Goal: Navigation & Orientation: Find specific page/section

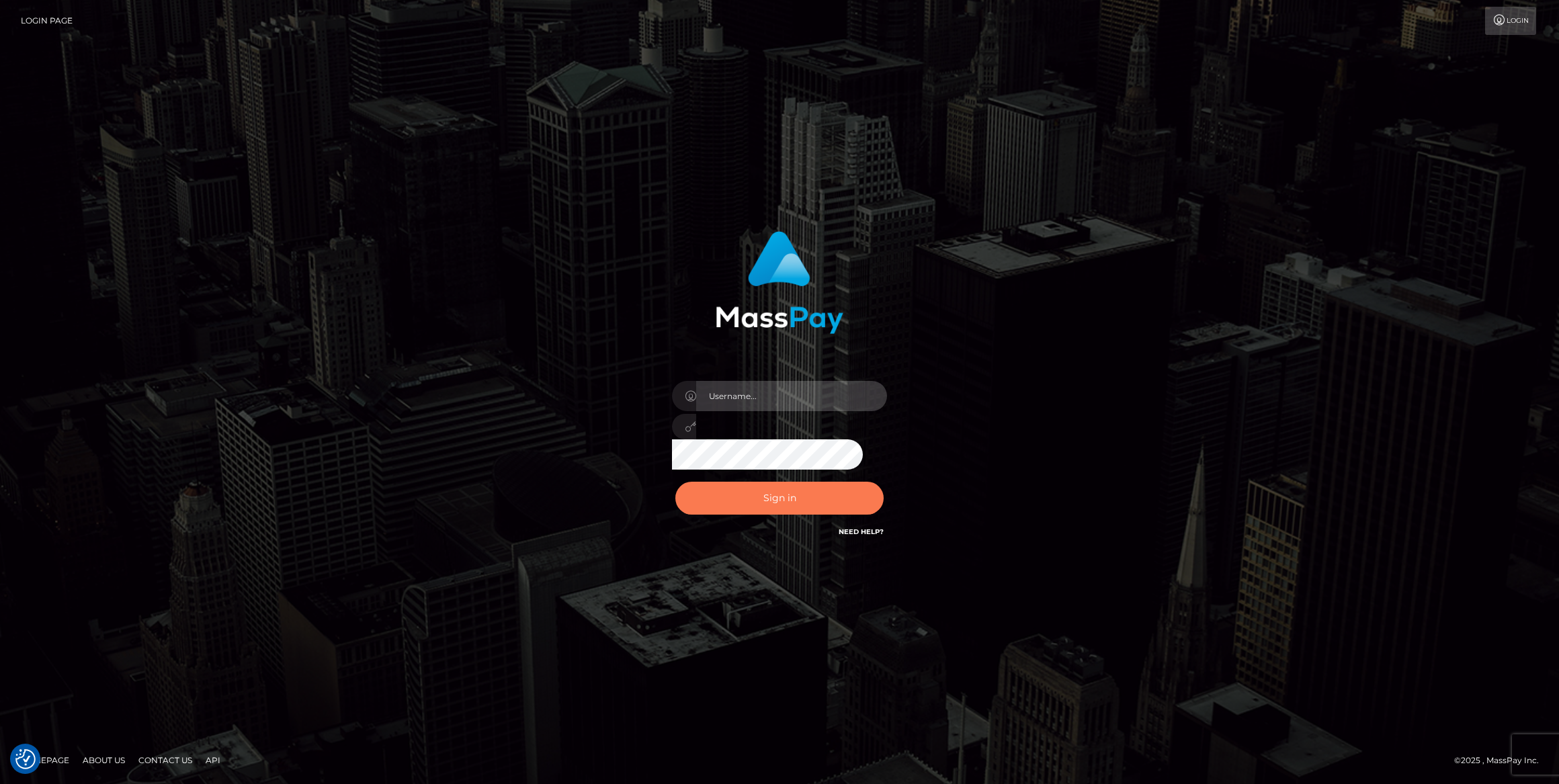
type input "carolines"
drag, startPoint x: 780, startPoint y: 494, endPoint x: 847, endPoint y: 394, distance: 120.4
click at [780, 494] on button "Sign in" at bounding box center [780, 498] width 209 height 33
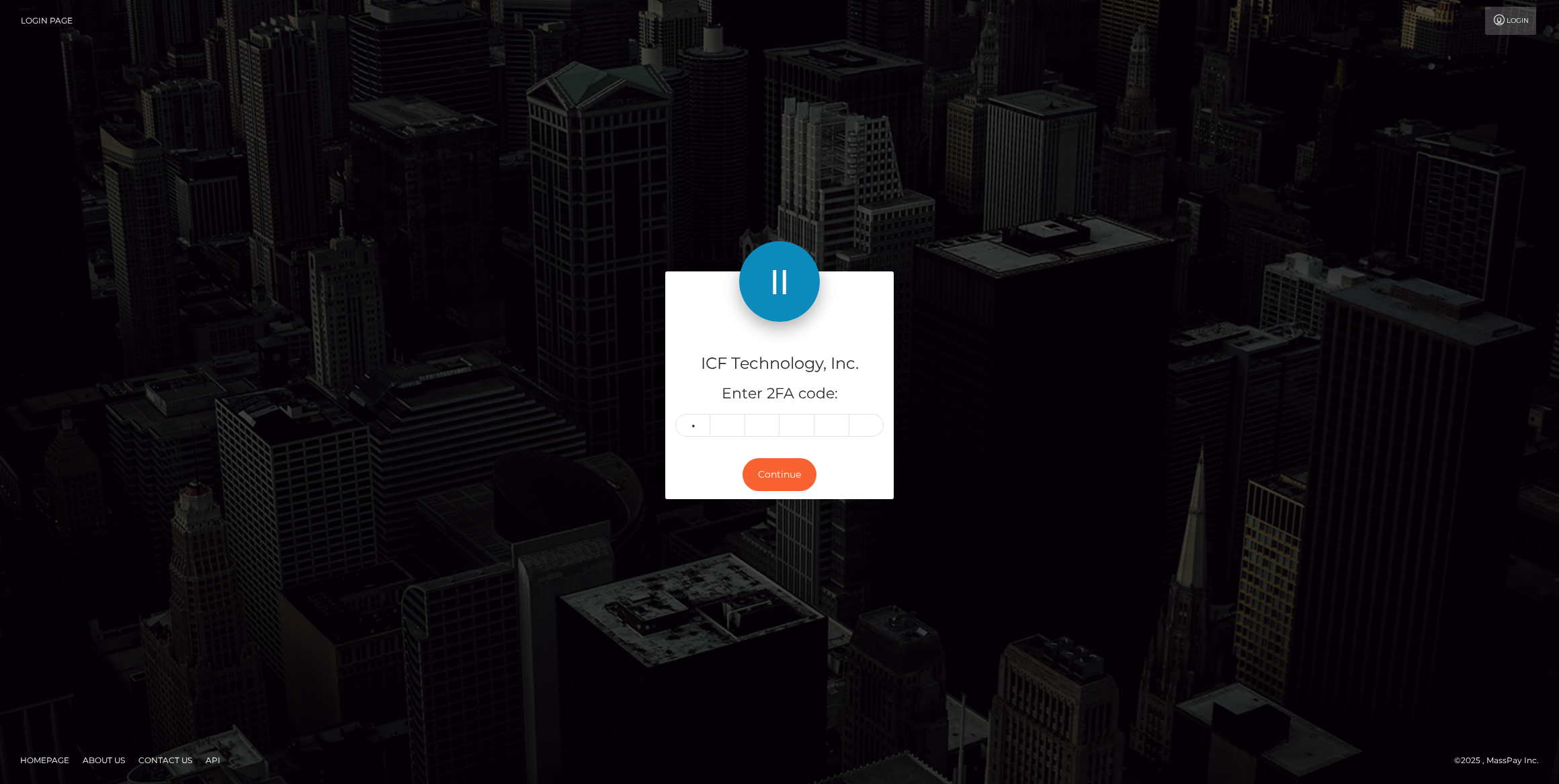
type input "2"
type input "6"
type input "1"
type input "5"
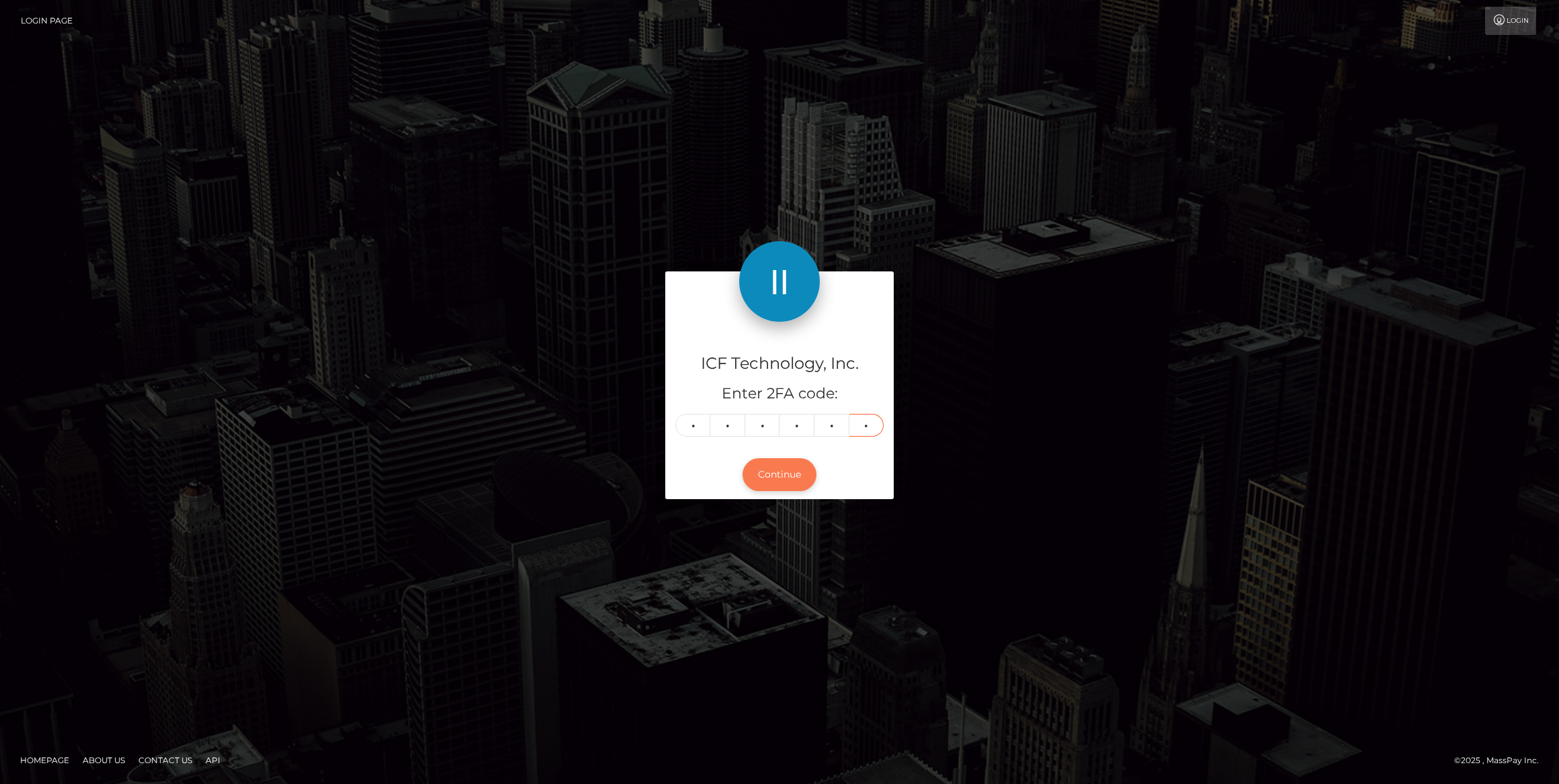
type input "5"
click at [770, 482] on button "Continue" at bounding box center [780, 474] width 74 height 33
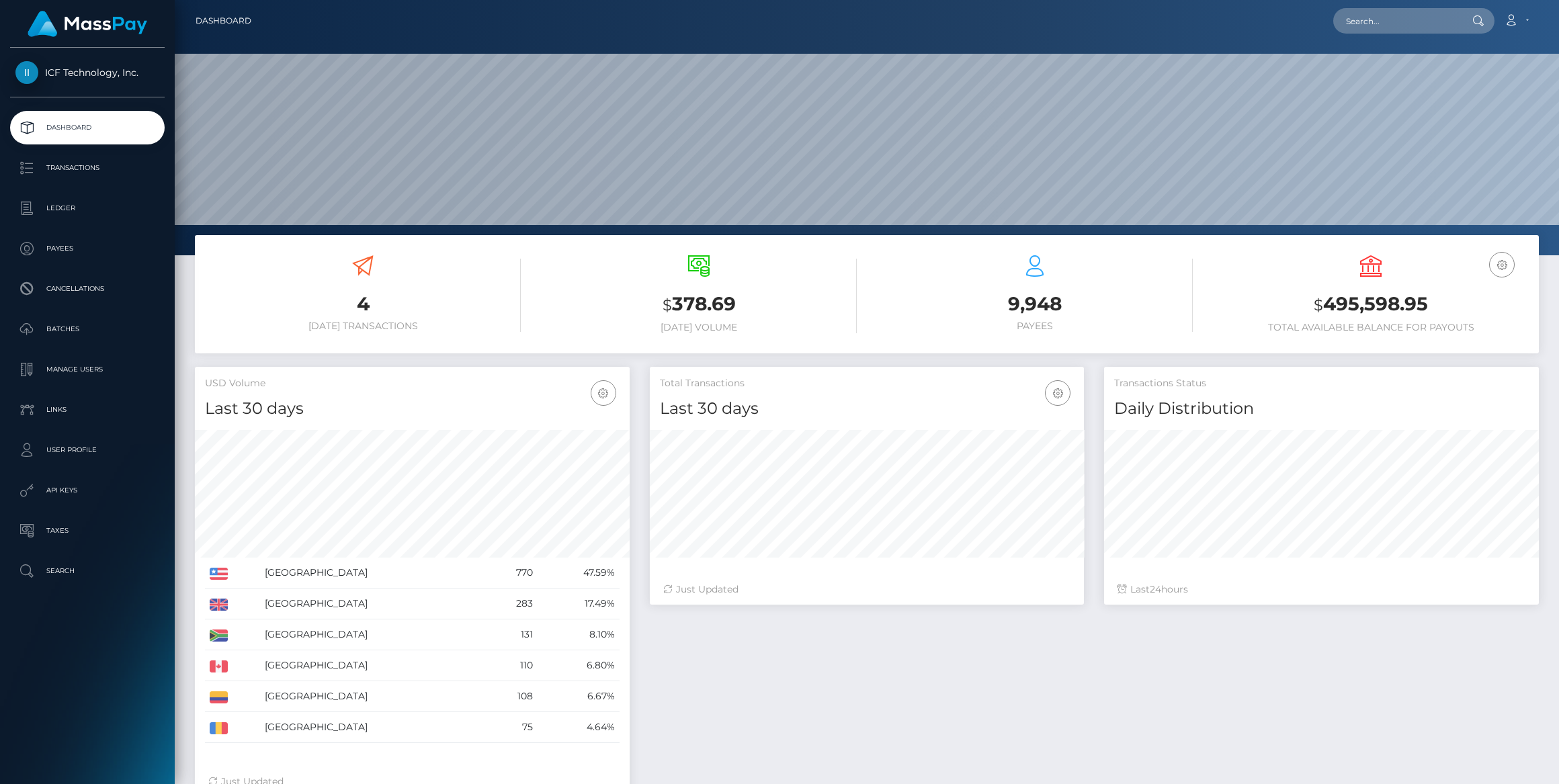
scroll to position [238, 434]
click at [71, 205] on p "Ledger" at bounding box center [87, 208] width 144 height 20
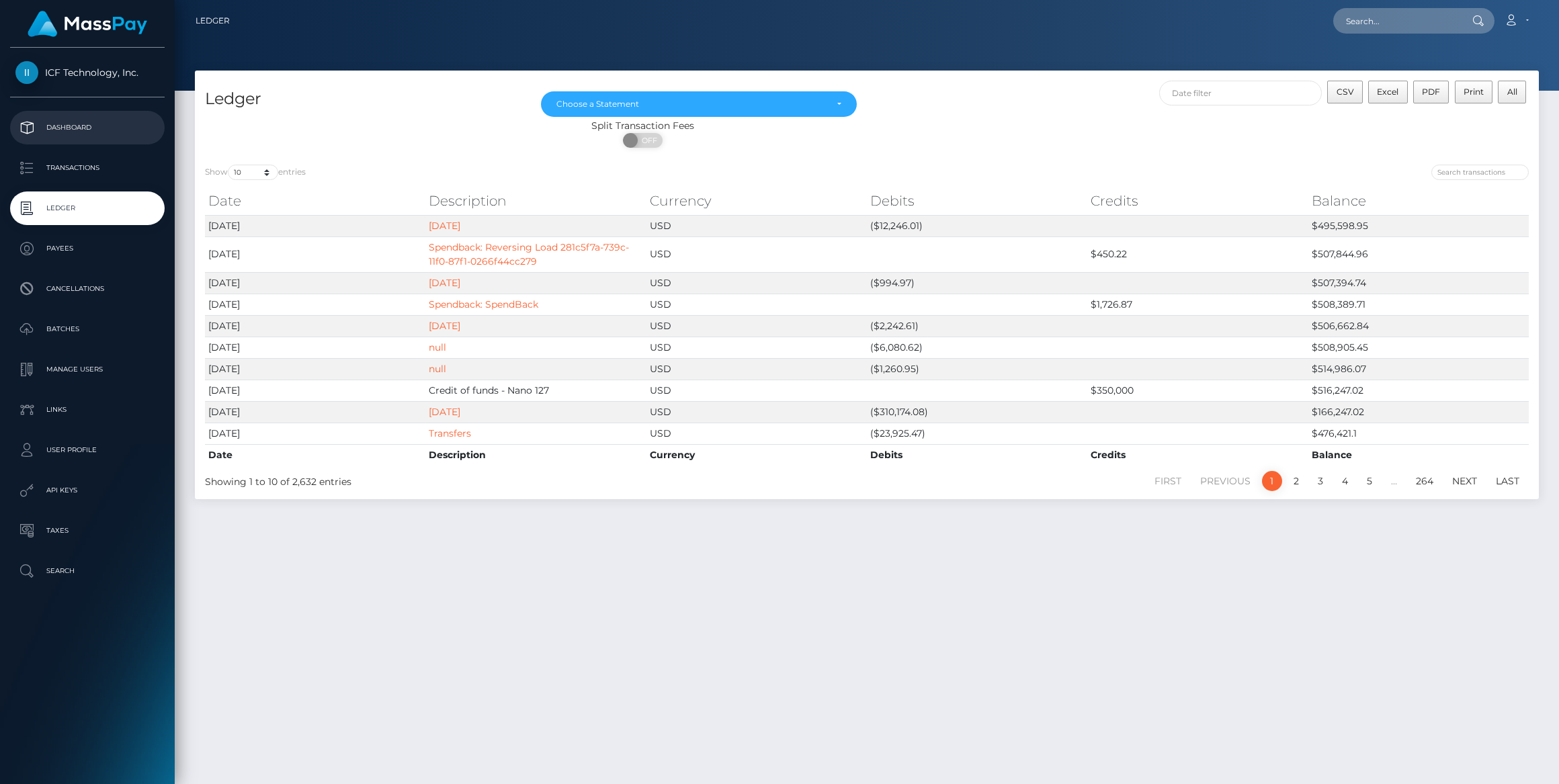
click at [84, 122] on p "Dashboard" at bounding box center [87, 127] width 144 height 20
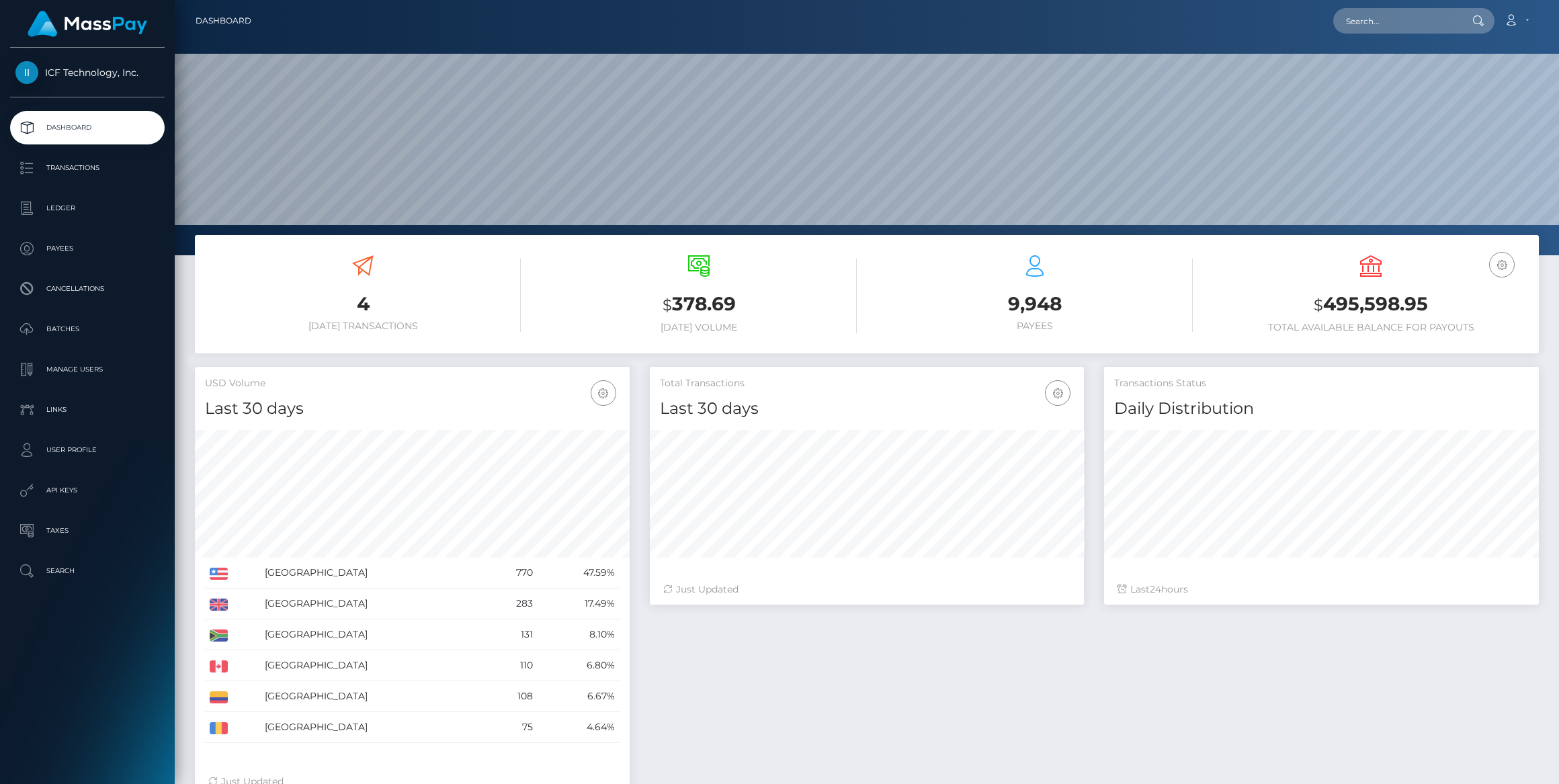
scroll to position [238, 434]
